Goal: Information Seeking & Learning: Check status

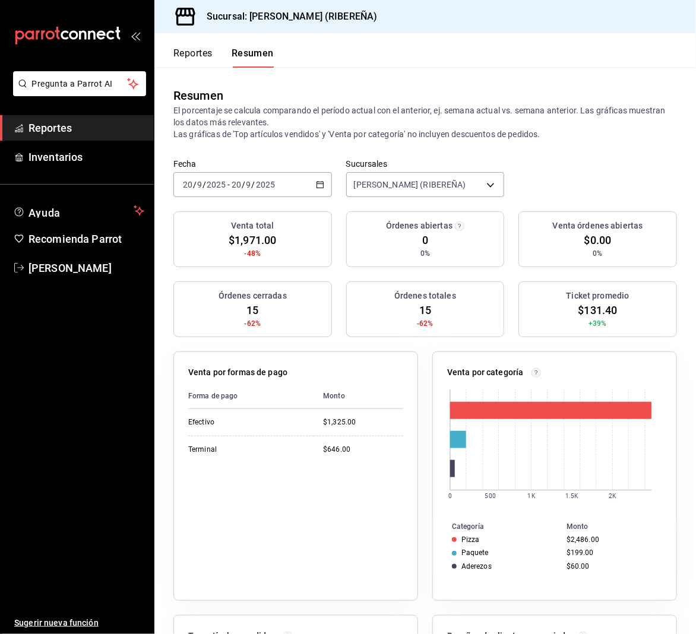
click at [190, 55] on button "Reportes" at bounding box center [192, 57] width 39 height 20
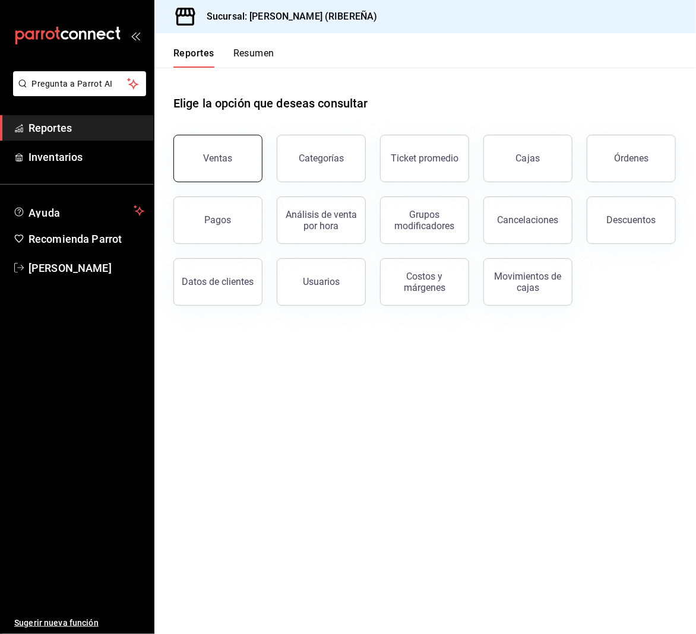
click at [209, 150] on button "Ventas" at bounding box center [217, 158] width 89 height 47
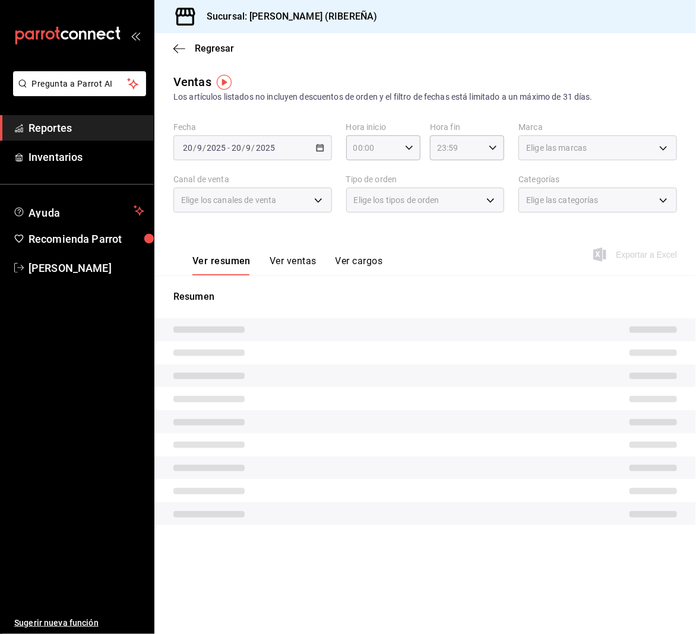
click at [283, 255] on button "Ver ventas" at bounding box center [293, 265] width 47 height 20
